Goal: Task Accomplishment & Management: Manage account settings

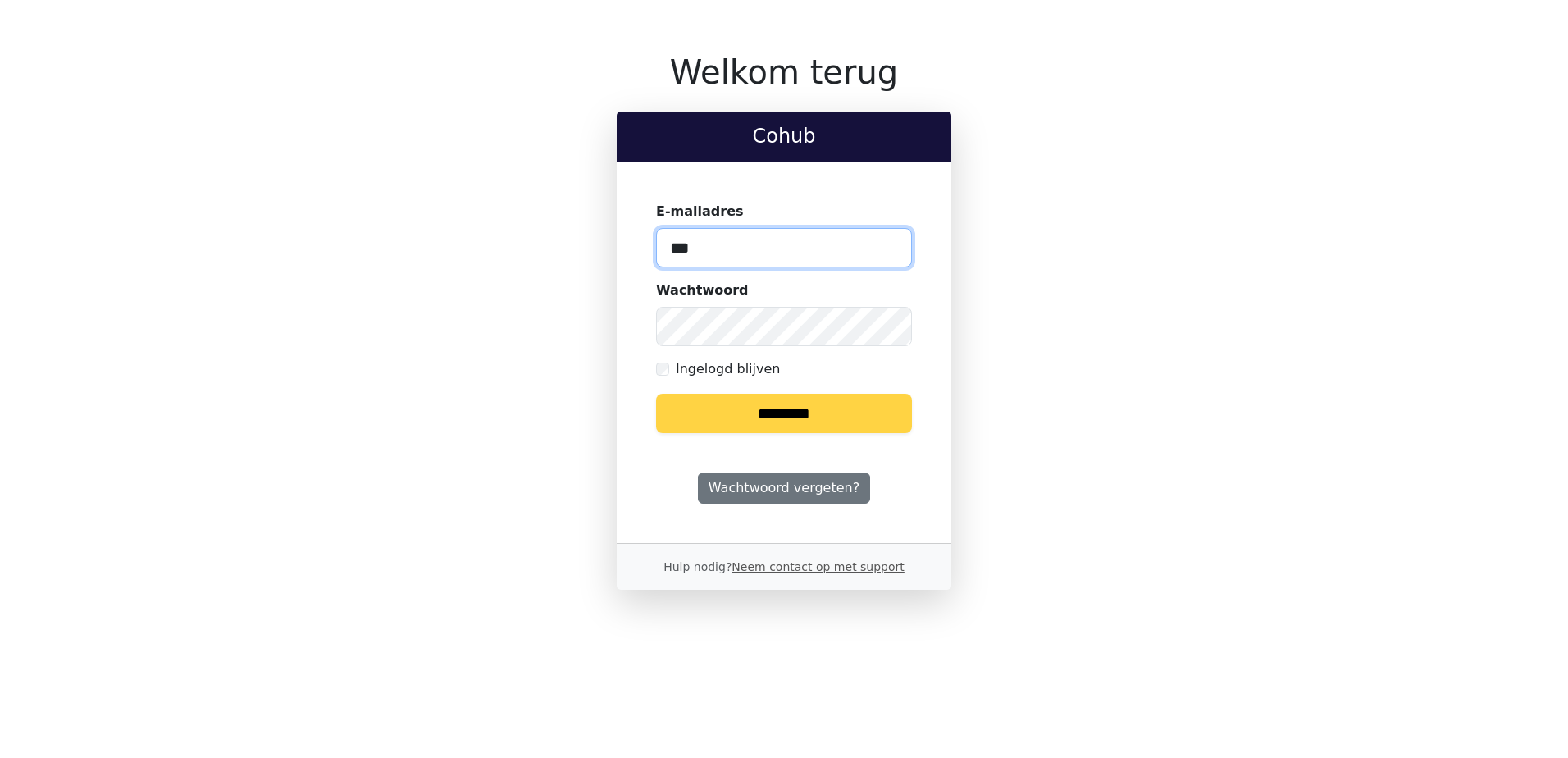
type input "**********"
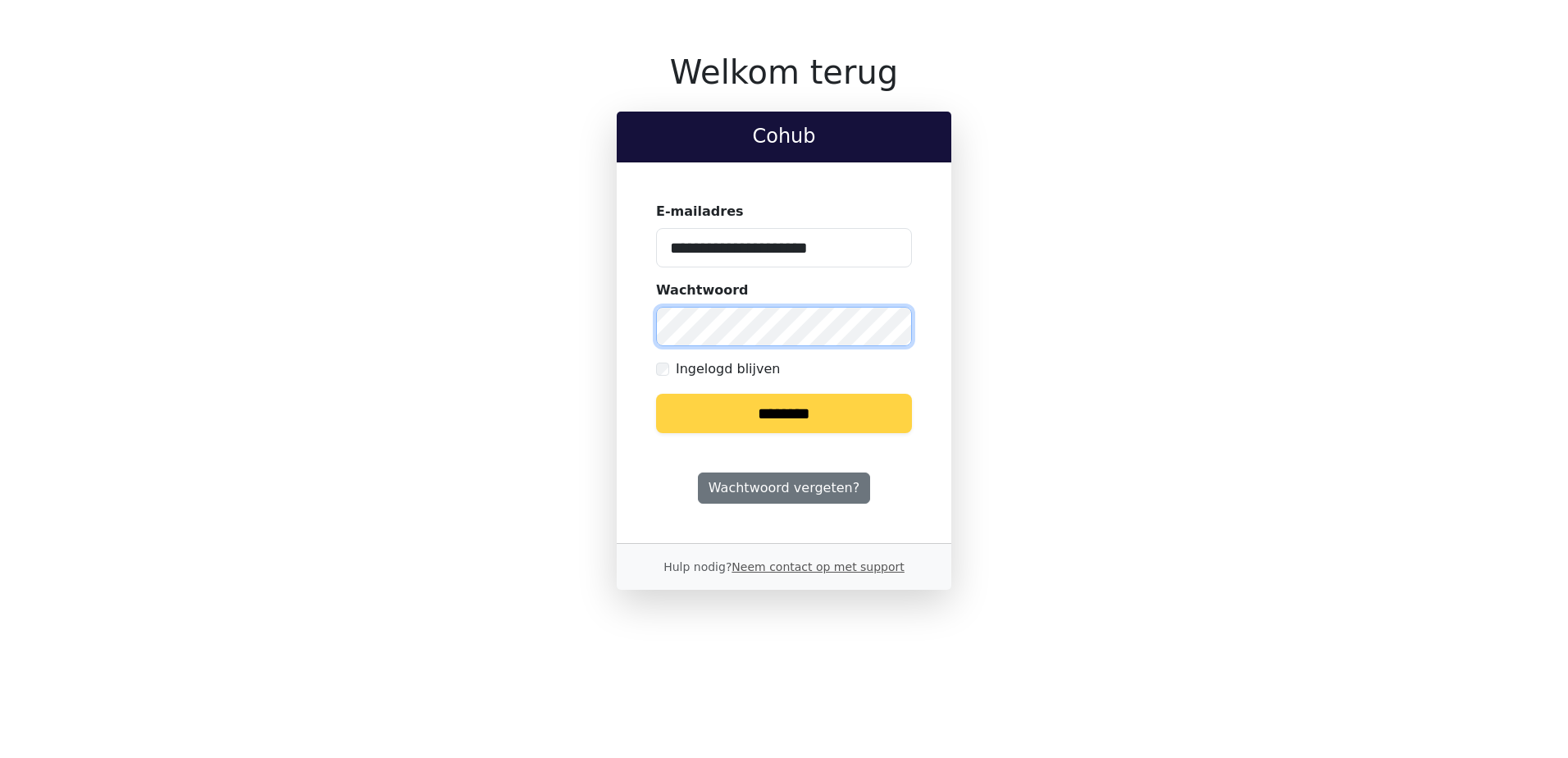
click at [656, 394] on input "********" at bounding box center [784, 414] width 256 height 40
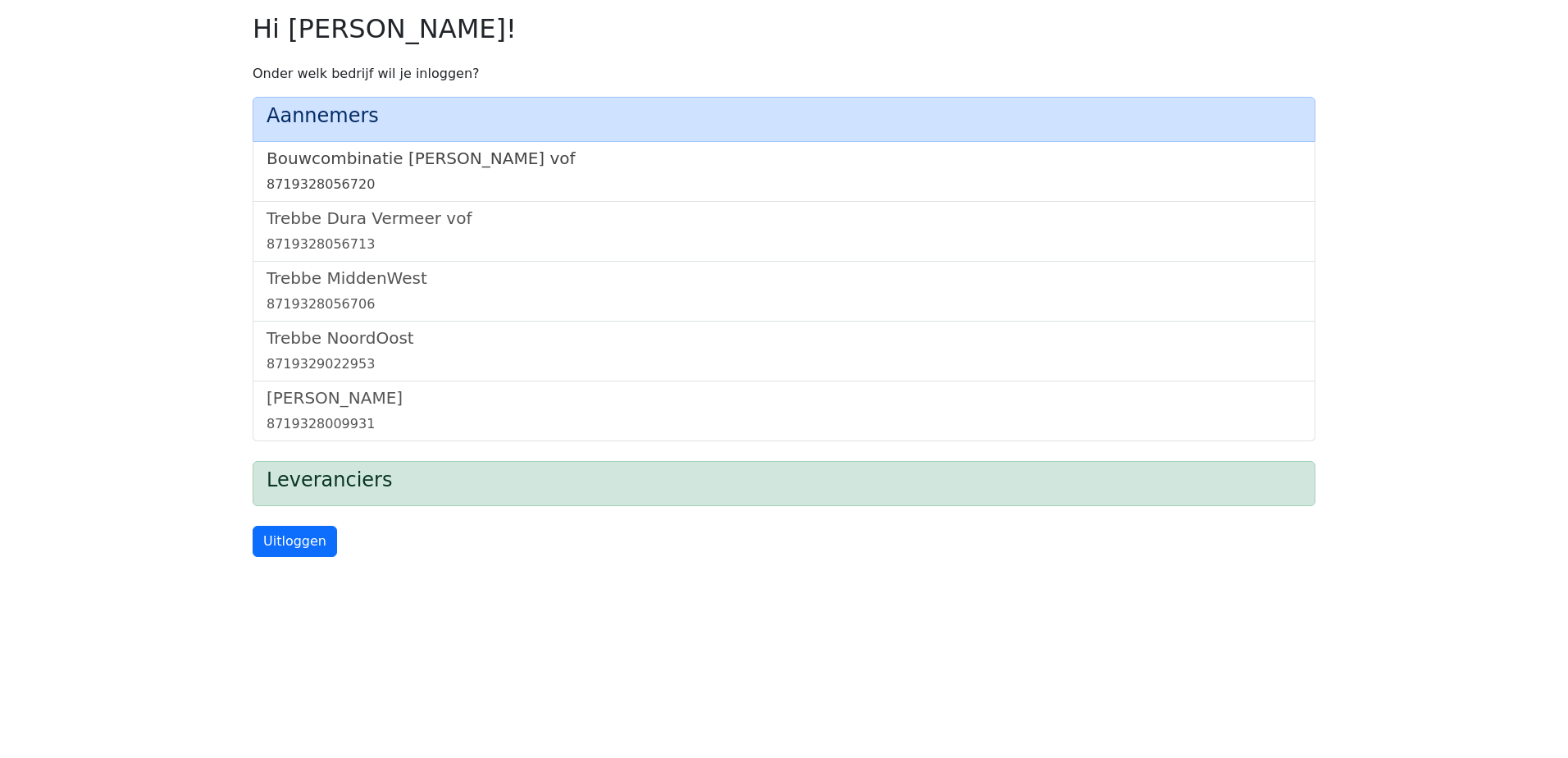
click at [458, 162] on h5 "Bouwcombinatie [PERSON_NAME] vof" at bounding box center [784, 159] width 1035 height 20
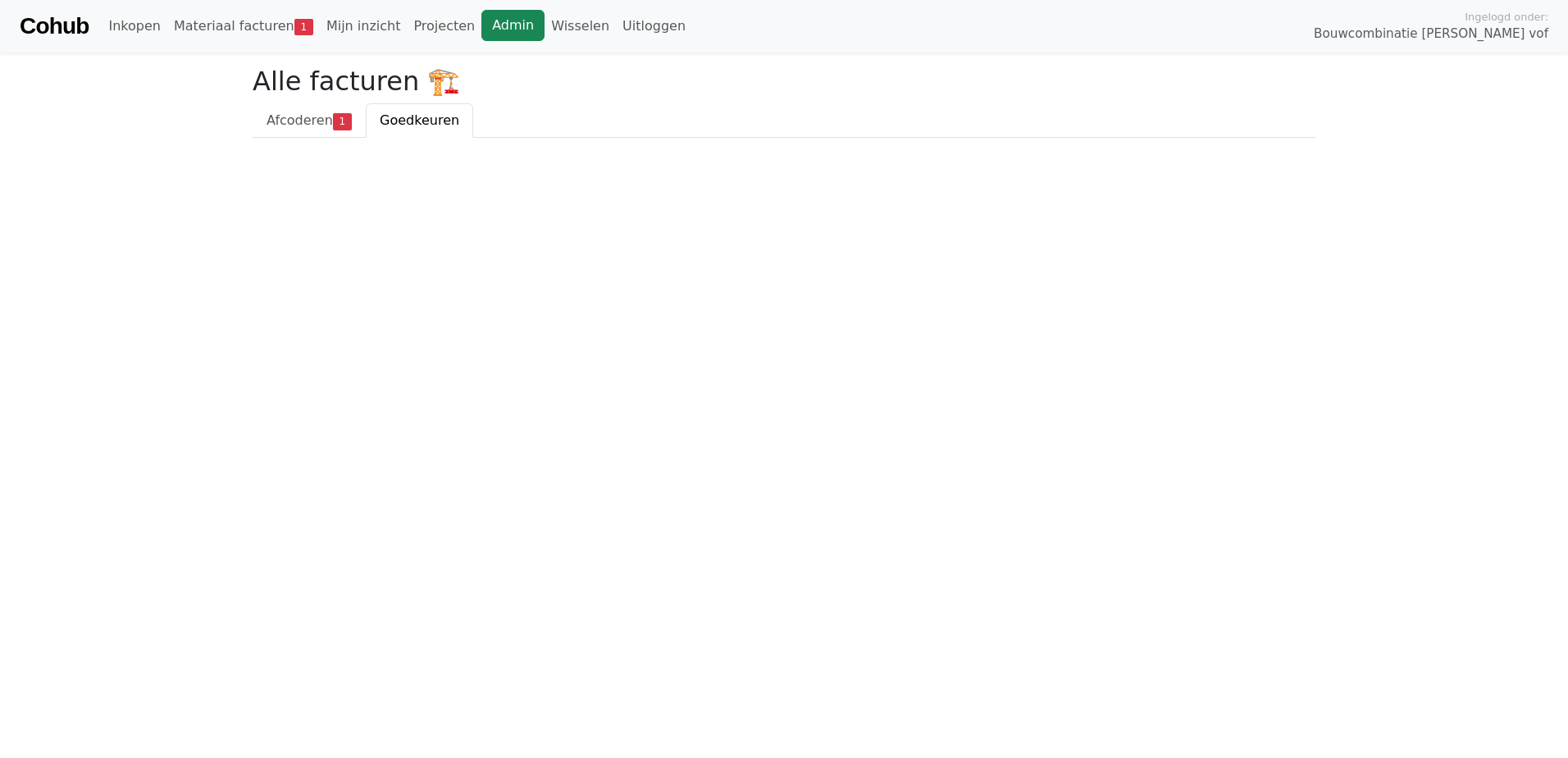
click at [482, 16] on link "Admin" at bounding box center [513, 26] width 63 height 31
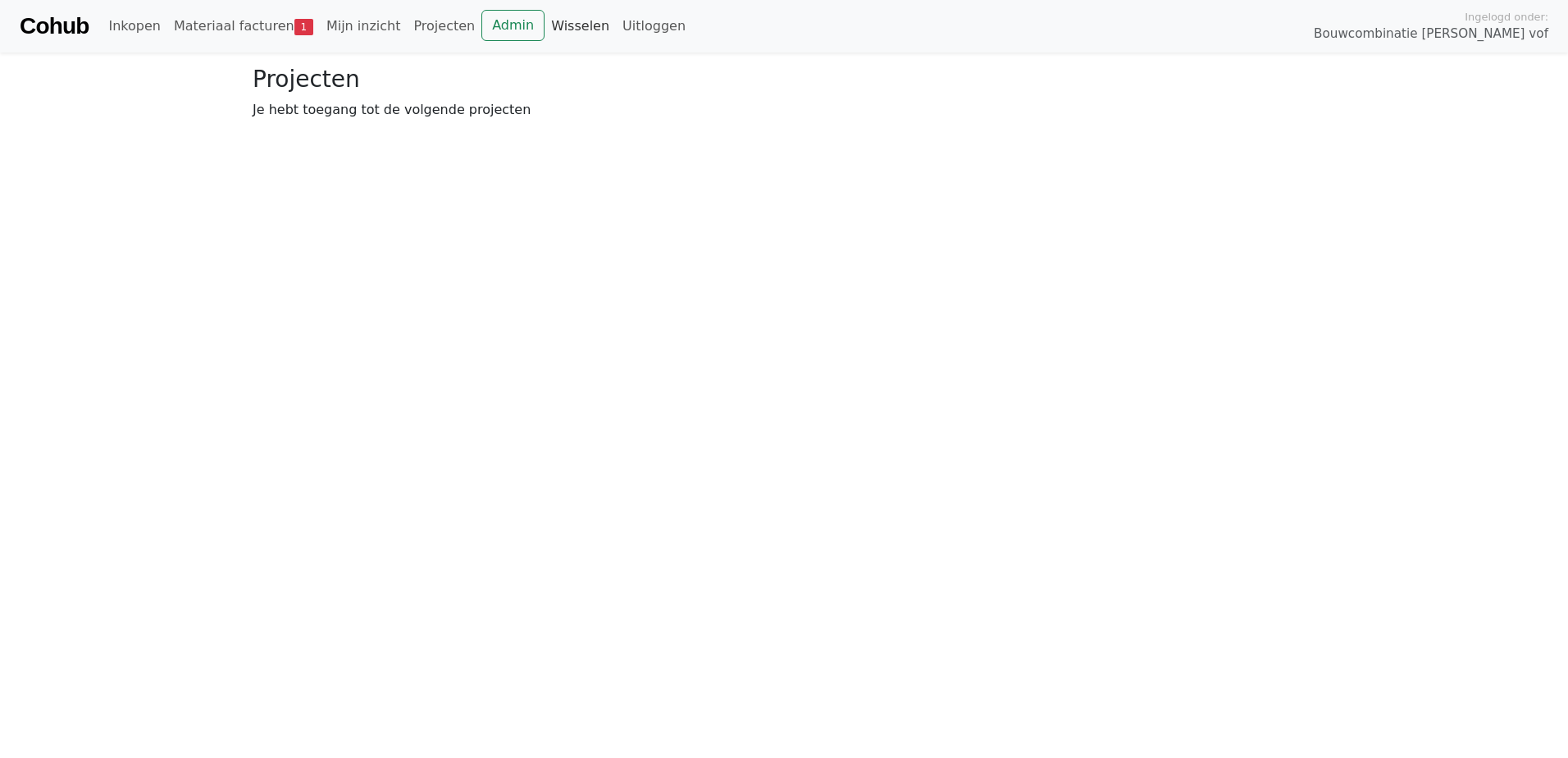
click at [544, 26] on link "Wisselen" at bounding box center [580, 26] width 71 height 33
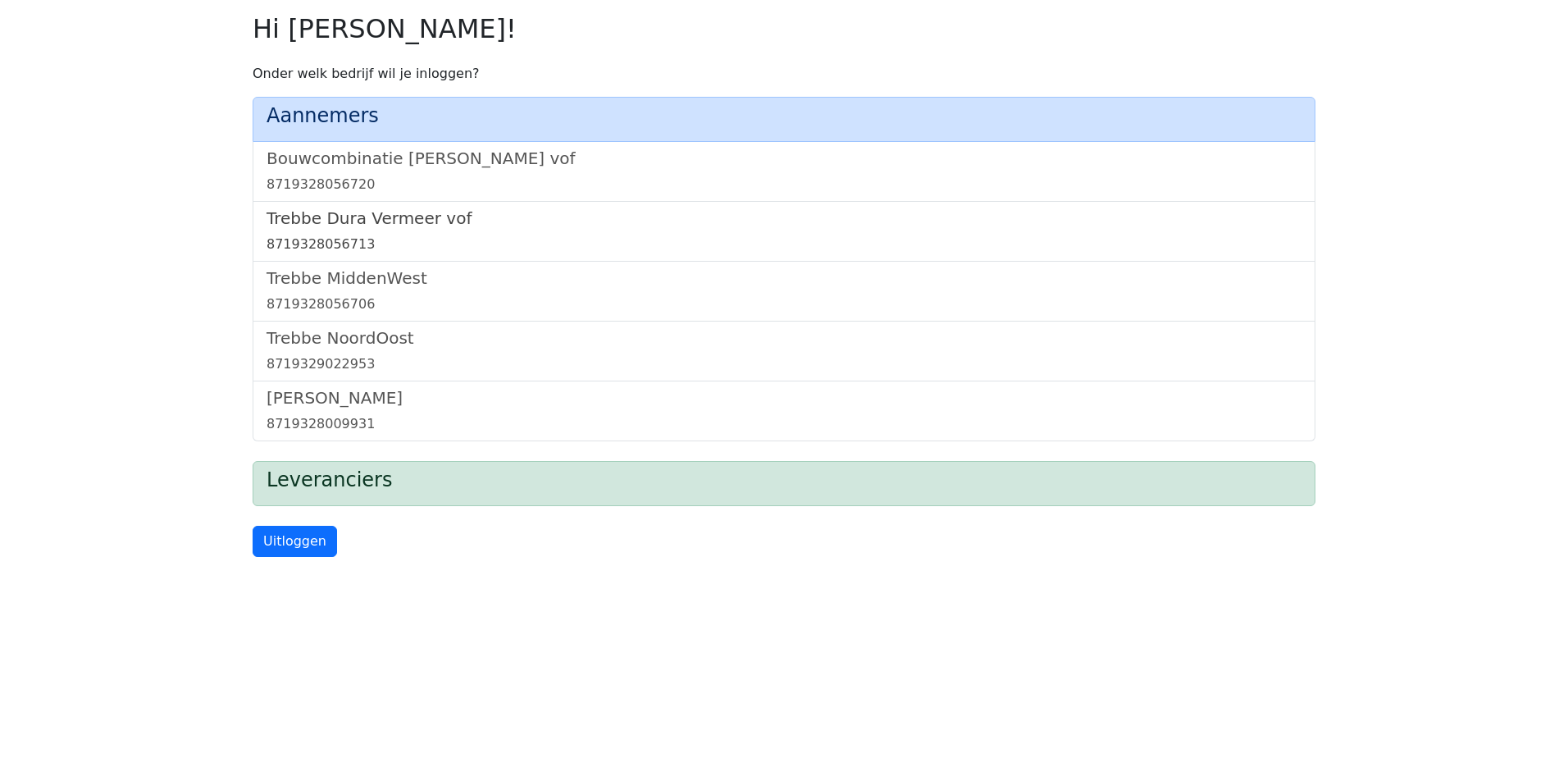
click at [353, 225] on h5 "Trebbe Dura Vermeer vof" at bounding box center [784, 218] width 1035 height 20
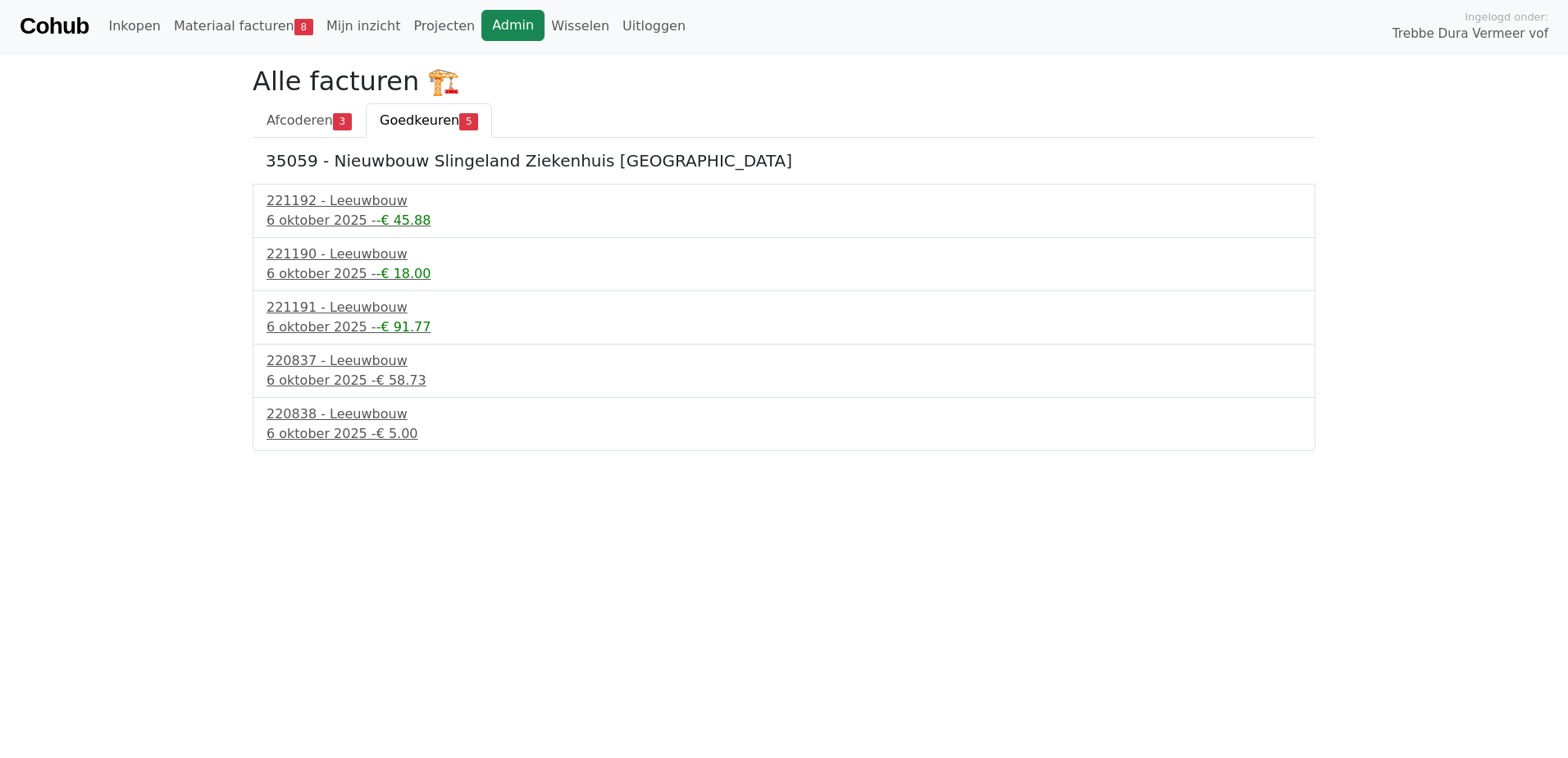
click at [492, 31] on link "Admin" at bounding box center [513, 26] width 63 height 31
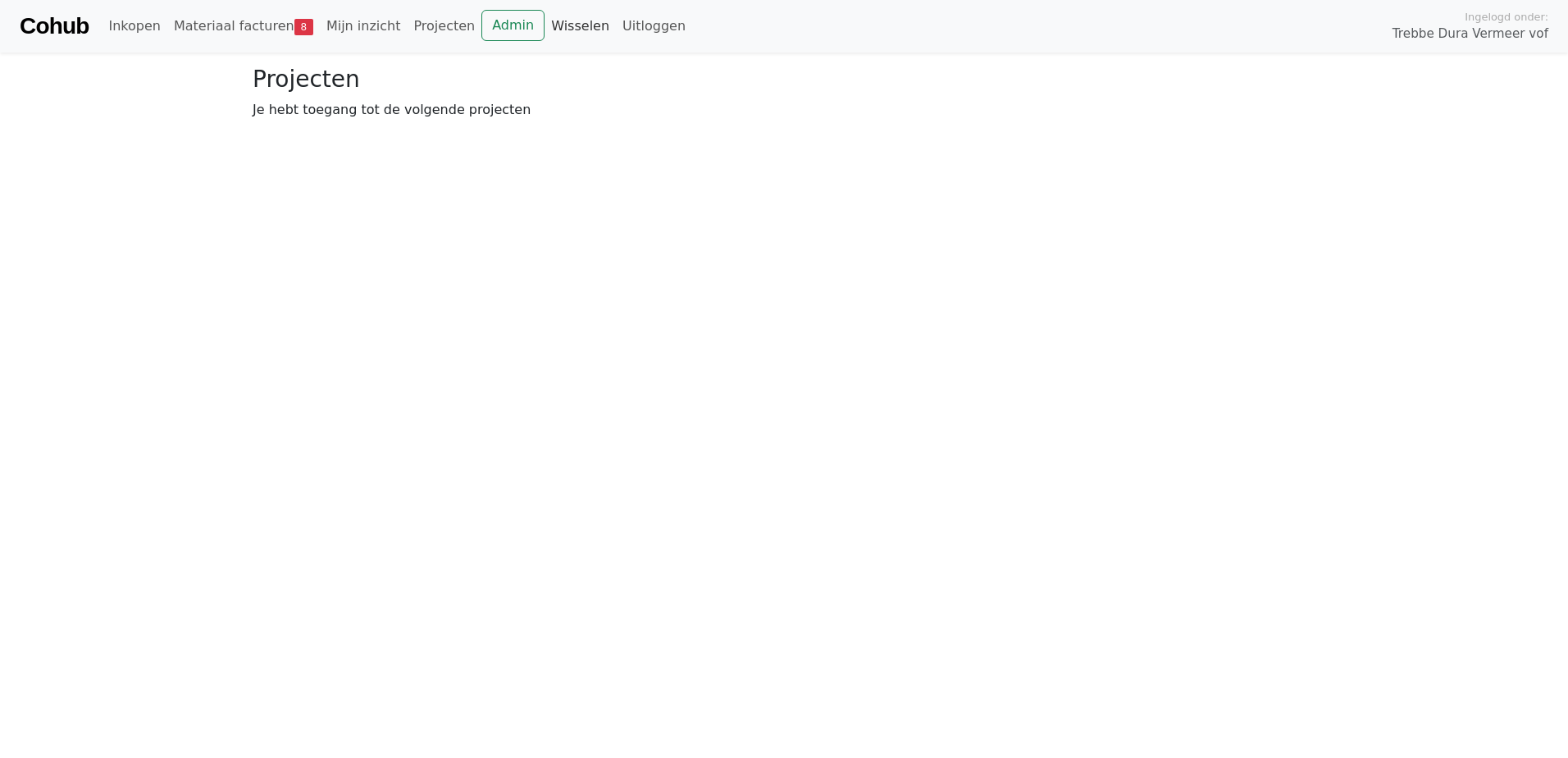
click at [544, 27] on link "Wisselen" at bounding box center [580, 26] width 71 height 33
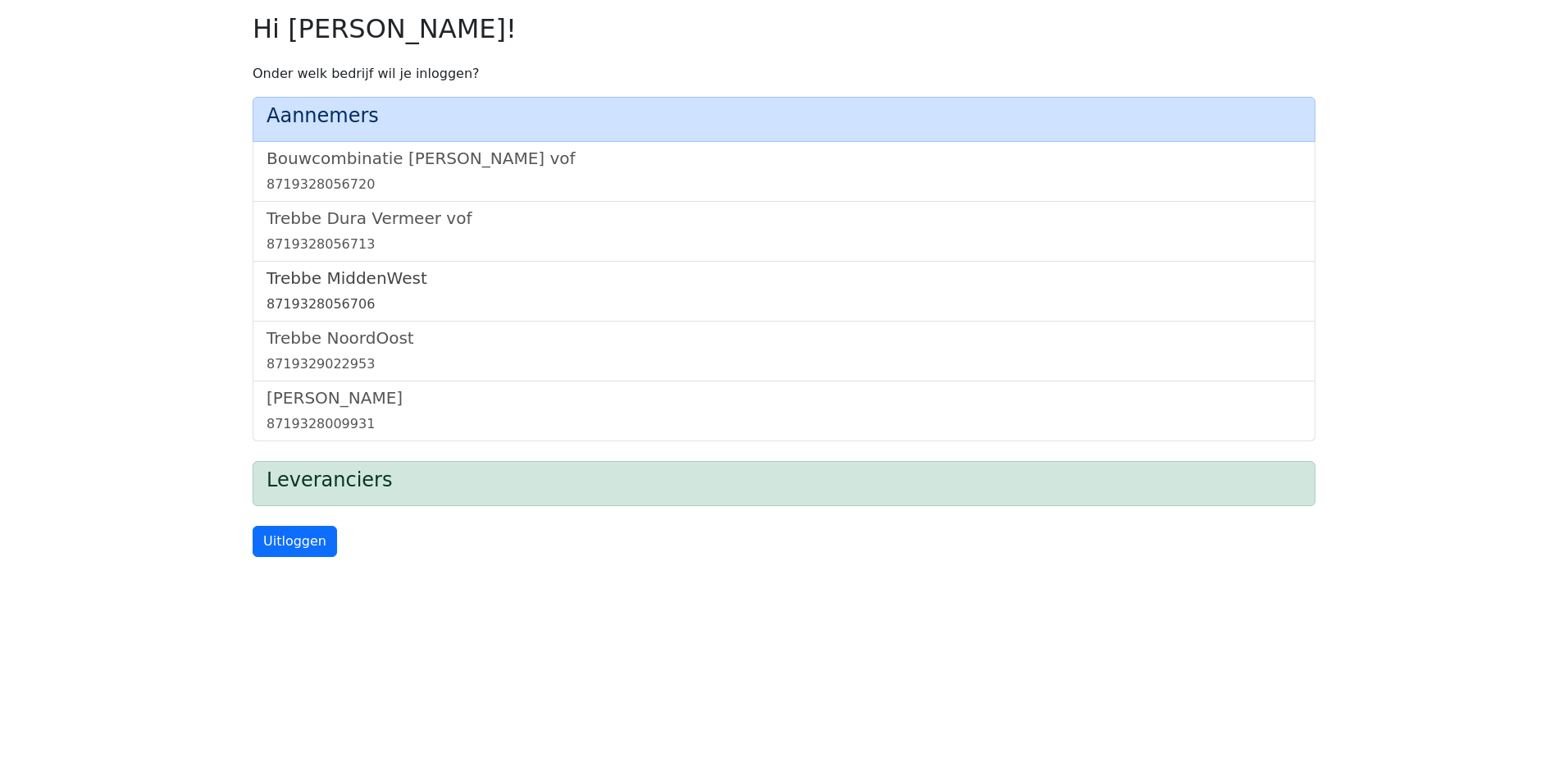
click at [346, 284] on h5 "Trebbe MiddenWest" at bounding box center [784, 279] width 1035 height 20
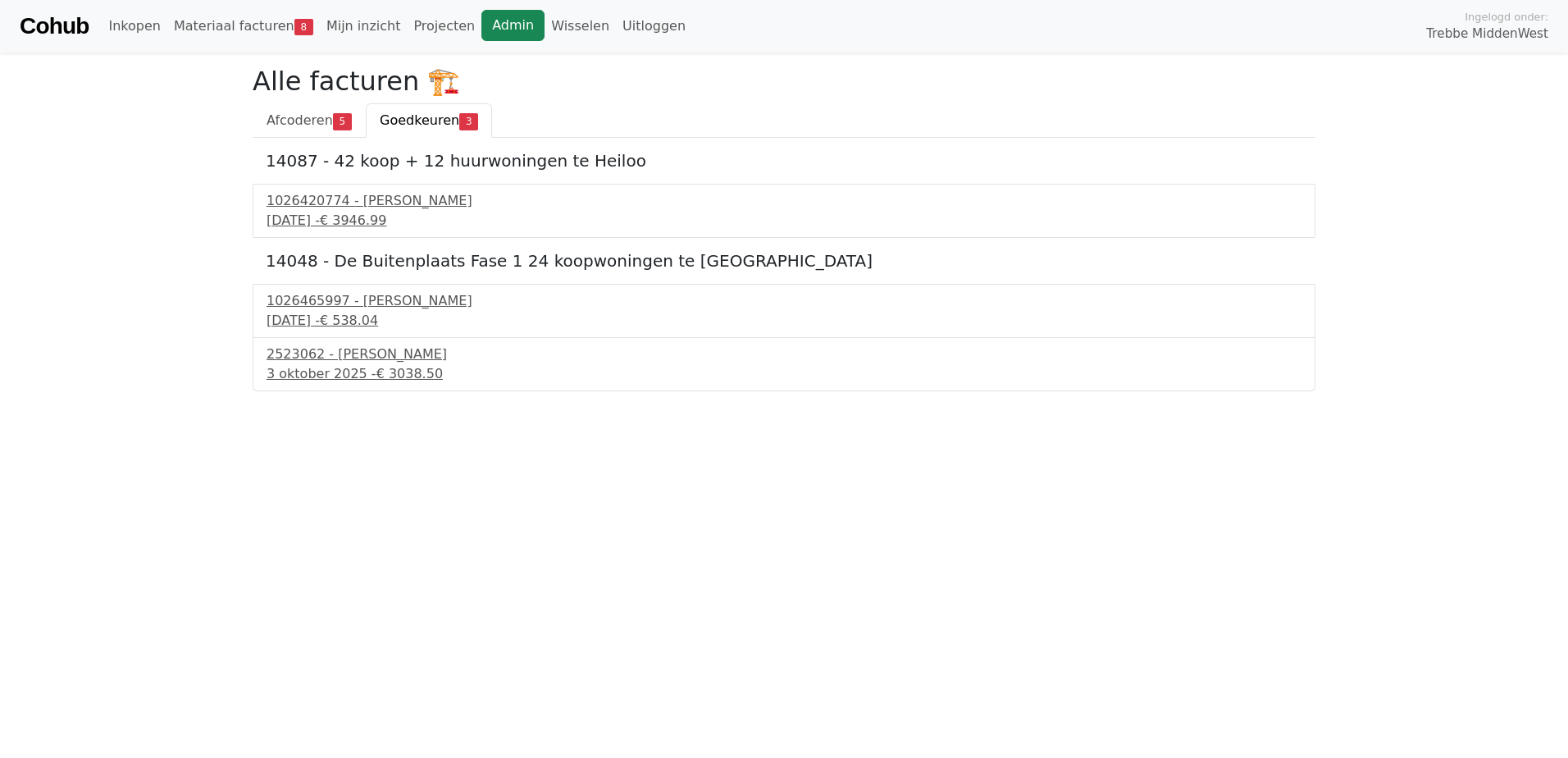
click at [482, 26] on link "Admin" at bounding box center [513, 26] width 63 height 31
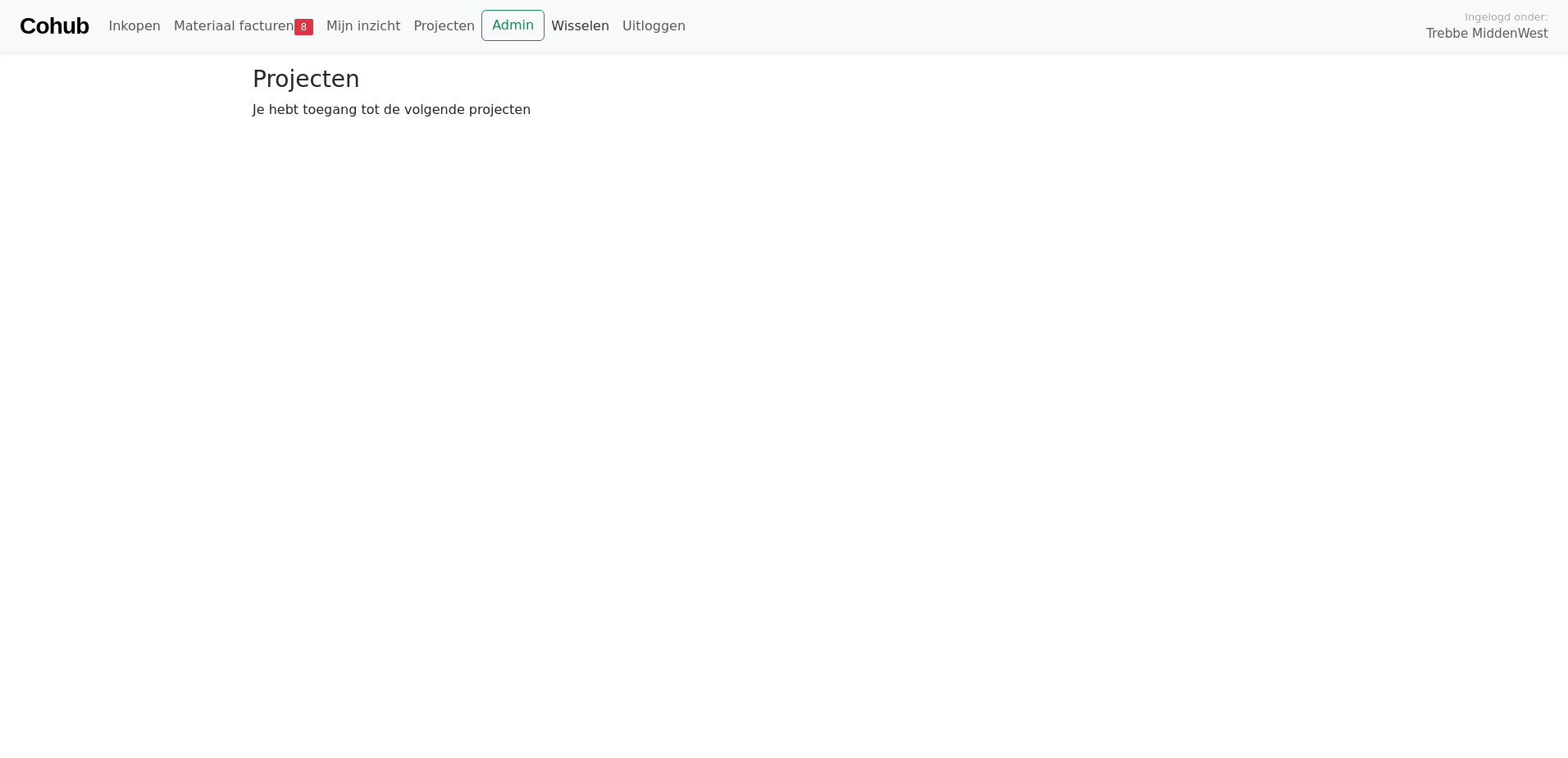
click at [544, 25] on link "Wisselen" at bounding box center [580, 26] width 71 height 33
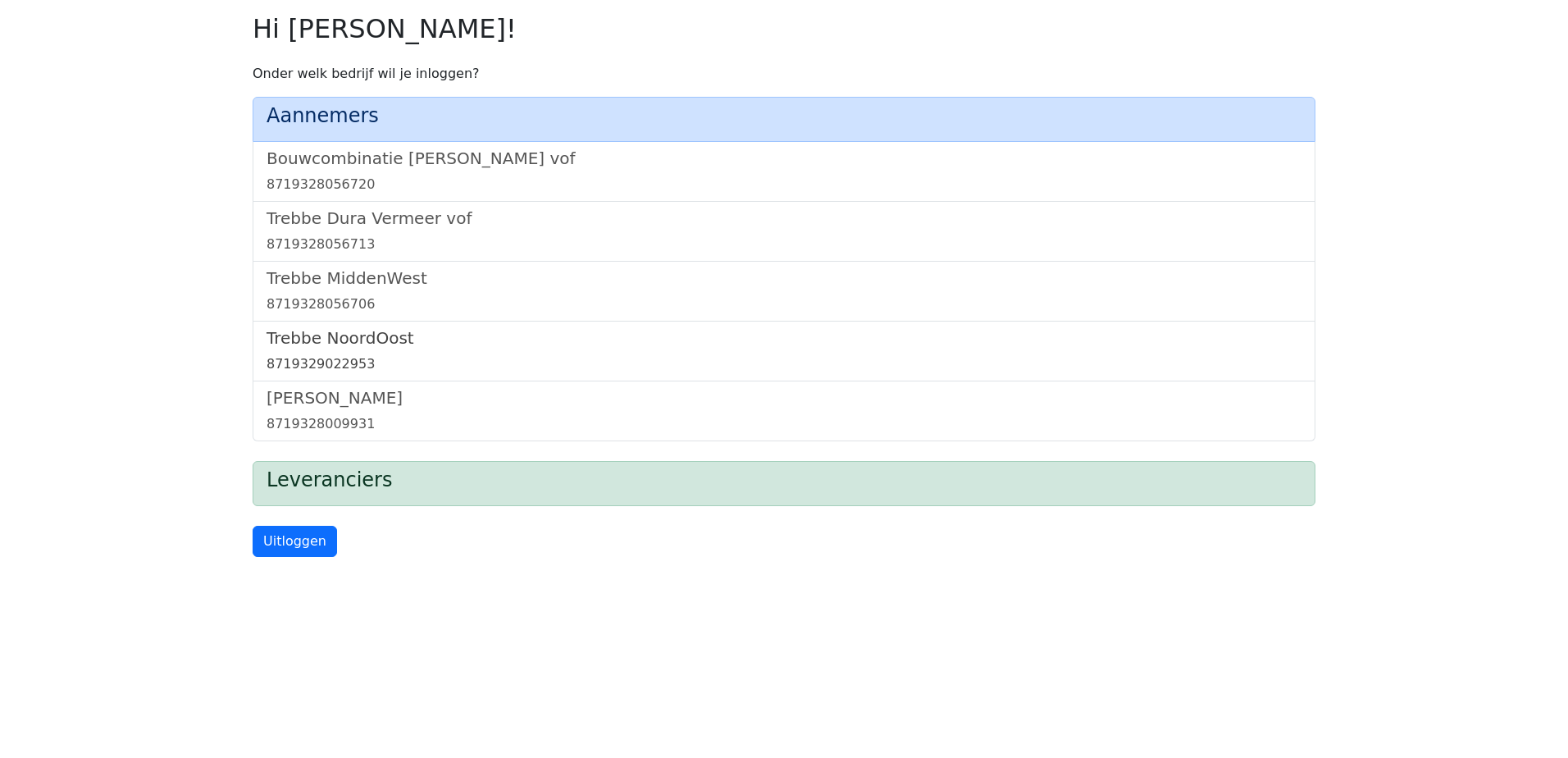
click at [353, 339] on h5 "Trebbe NoordOost" at bounding box center [784, 338] width 1035 height 20
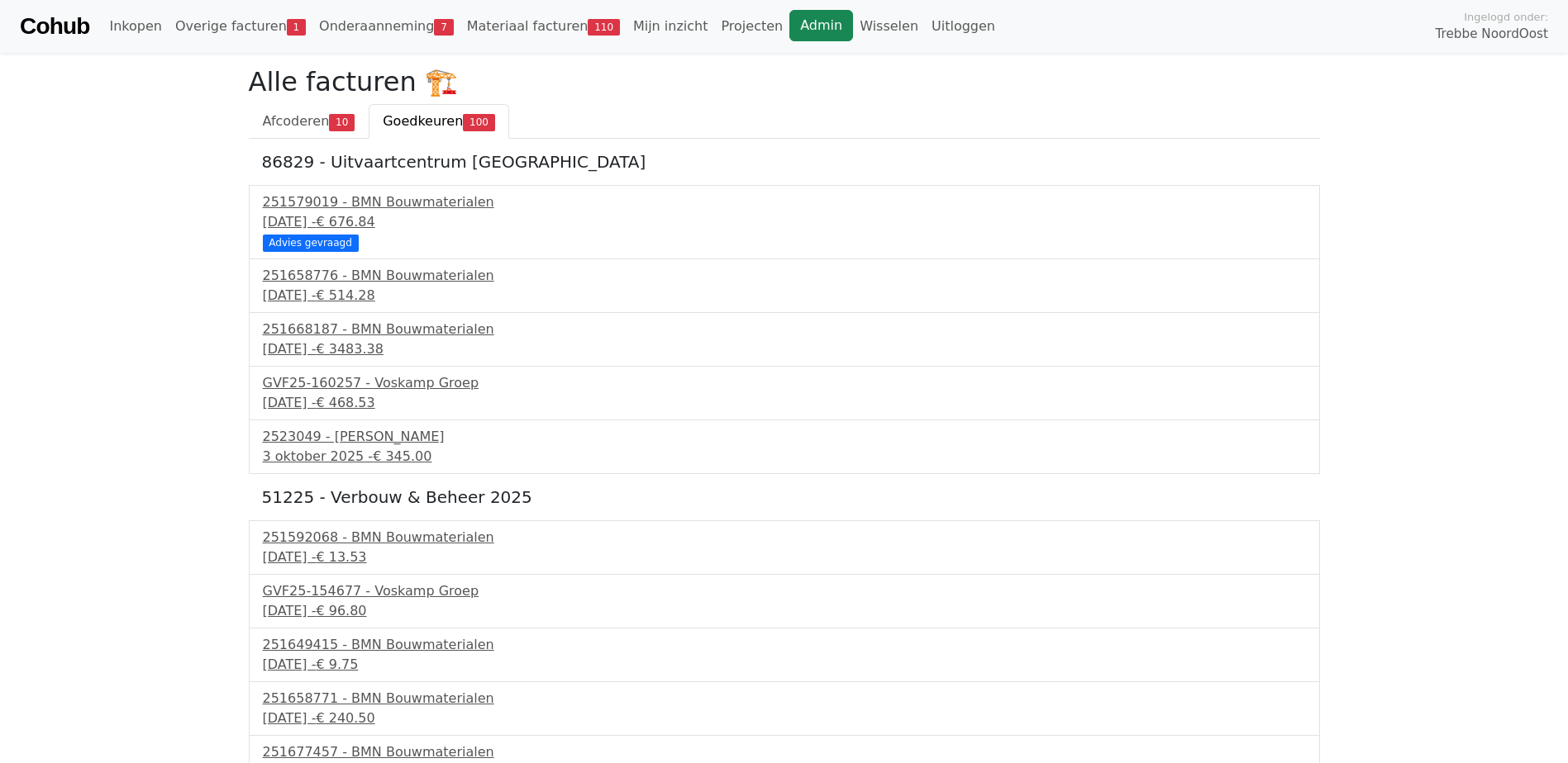
click at [789, 22] on link "Admin" at bounding box center [821, 26] width 63 height 32
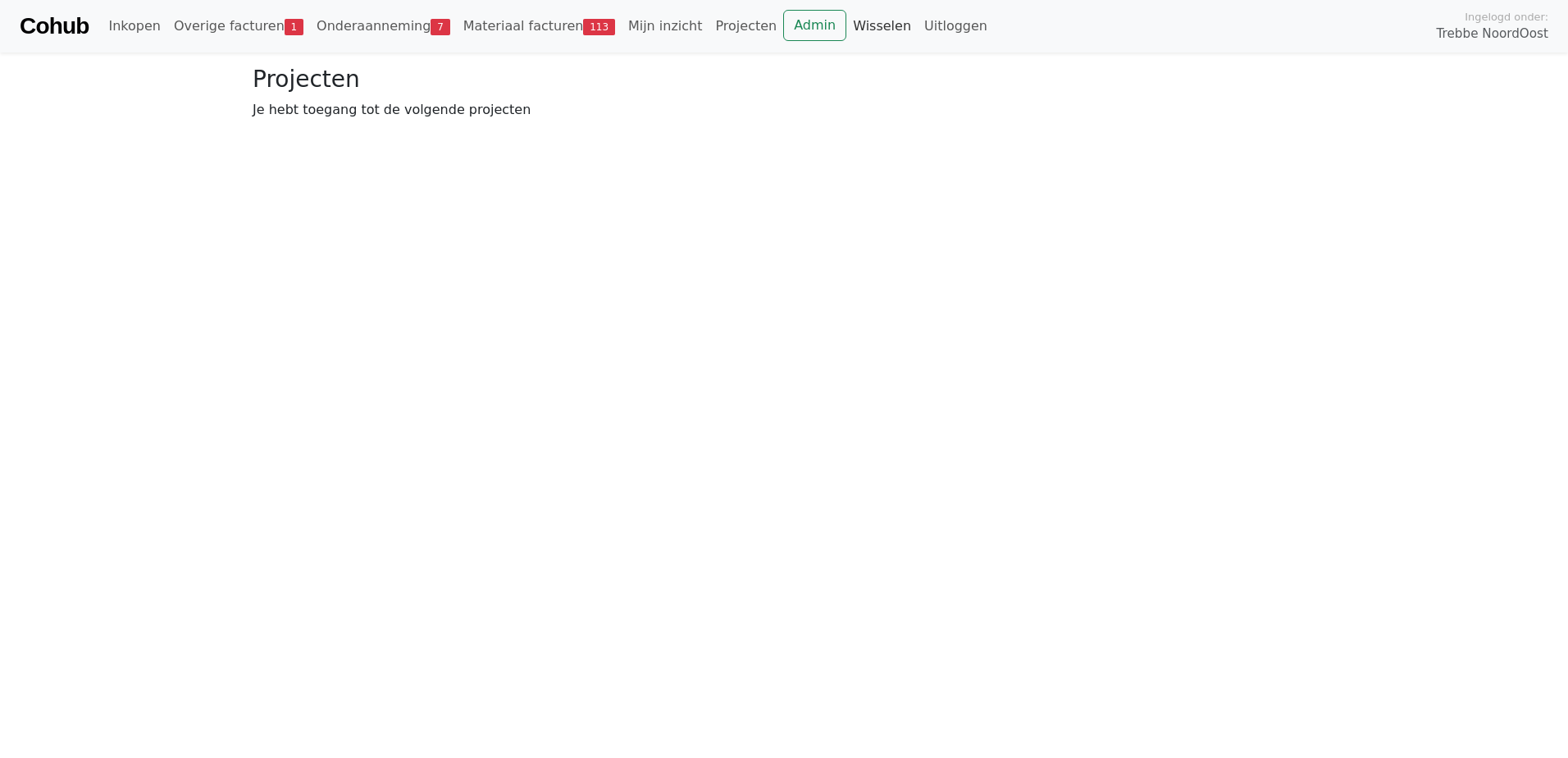
click at [847, 29] on link "Wisselen" at bounding box center [882, 26] width 71 height 33
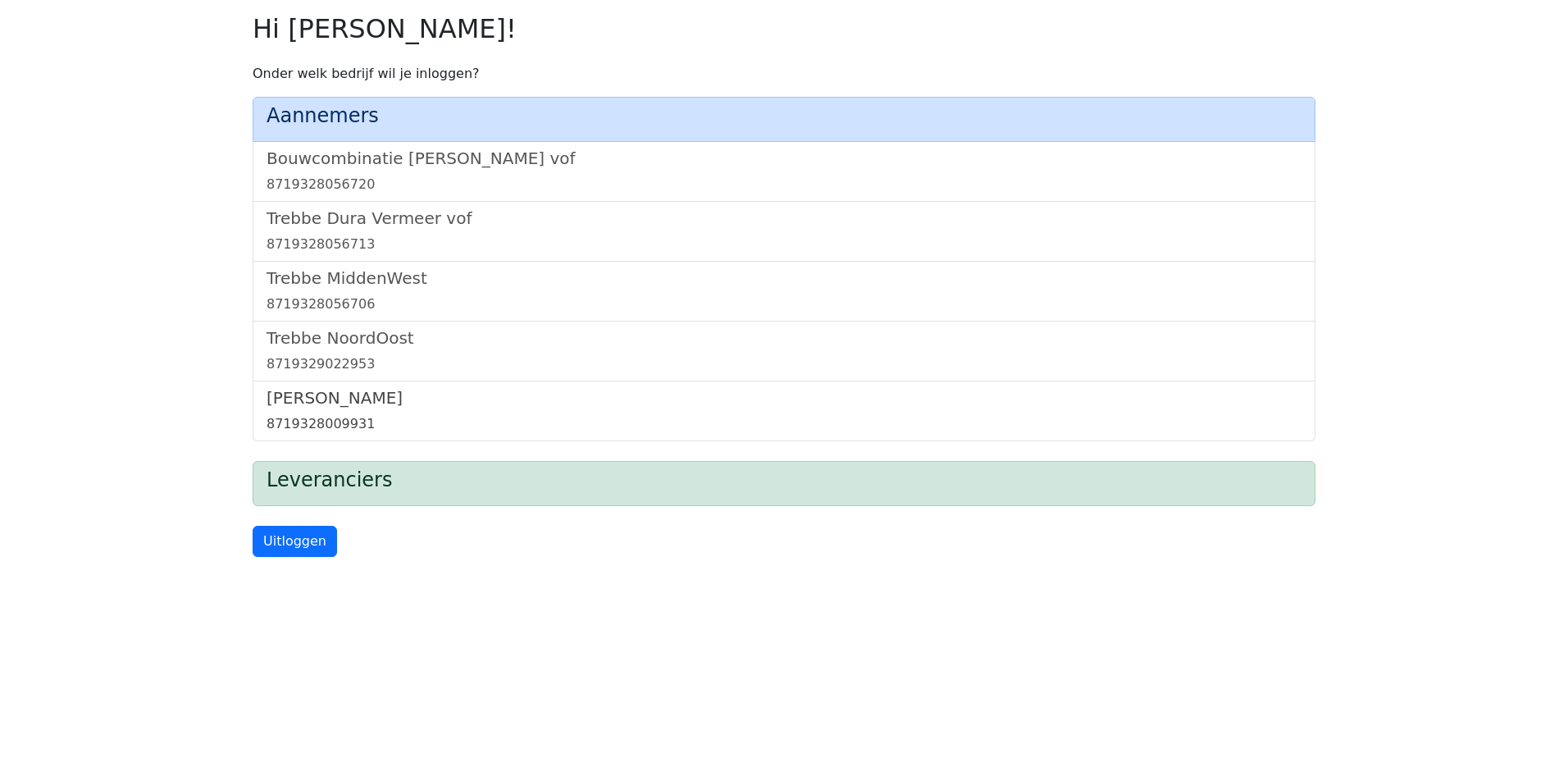
click at [298, 406] on h5 "Trebbe Wonen" at bounding box center [784, 398] width 1035 height 20
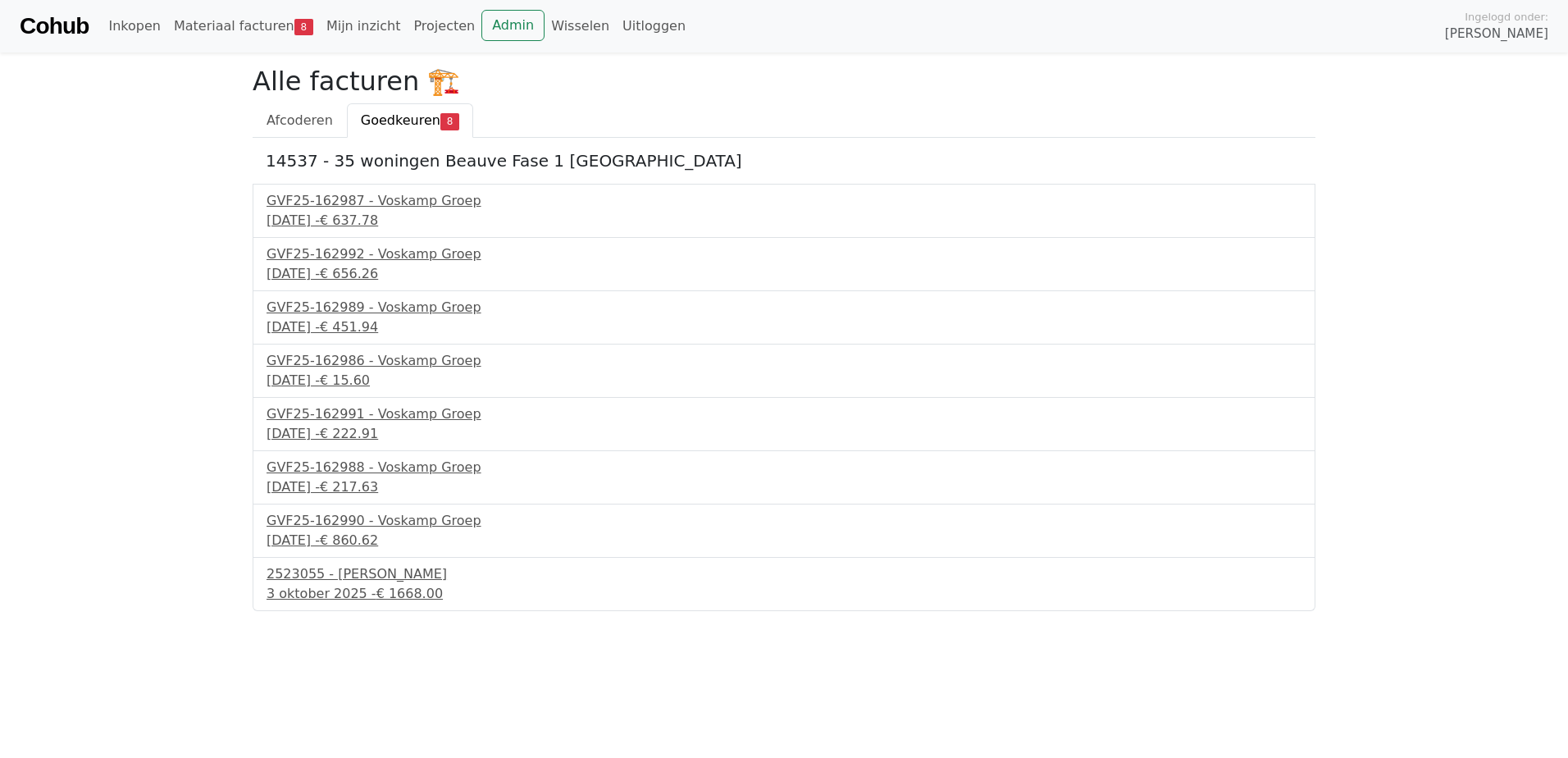
click at [473, 9] on div "Cohub Inkopen Materiaal facturen 8 Mijn inzicht Projecten Admin Wisselen Uitlog…" at bounding box center [784, 26] width 1568 height 53
click at [482, 27] on link "Admin" at bounding box center [513, 26] width 63 height 31
